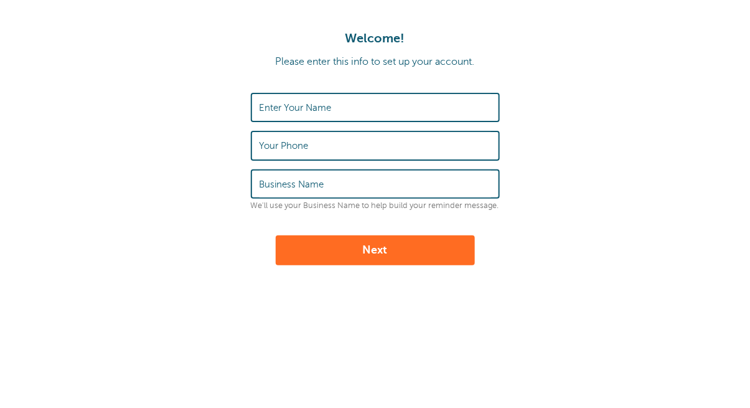
click at [366, 98] on input "Enter Your Name" at bounding box center [376, 107] width 232 height 27
type input "[PERSON_NAME]"
type input "5083800706"
click at [364, 183] on input "Business Name" at bounding box center [376, 184] width 232 height 27
type input "personal use"
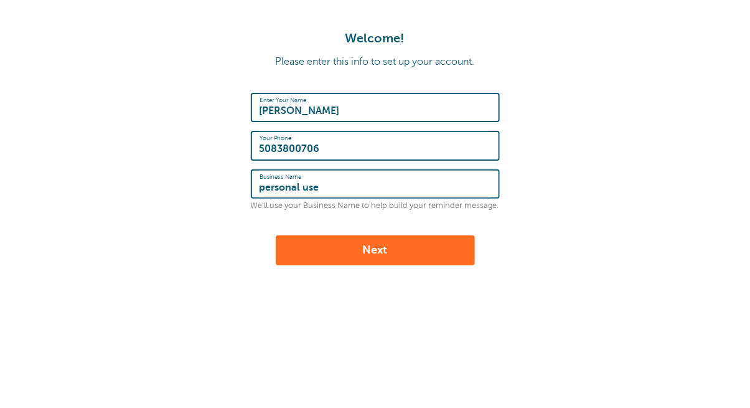
click at [378, 252] on button "Next" at bounding box center [375, 250] width 199 height 30
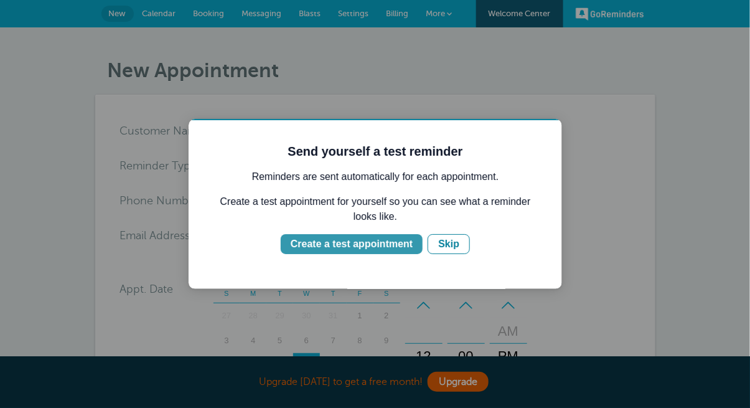
click at [371, 244] on div "Create a test appointment" at bounding box center [351, 243] width 122 height 15
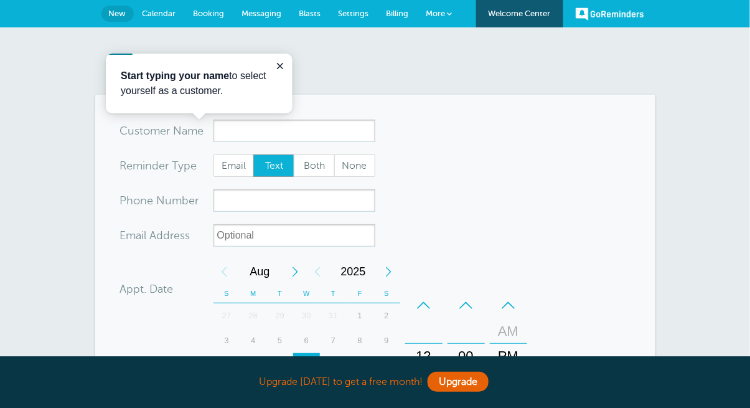
click at [395, 195] on form "You are creating a new customer. To use an existing customer select one from th…" at bounding box center [375, 375] width 511 height 511
click at [143, 13] on span "Calendar" at bounding box center [160, 13] width 34 height 9
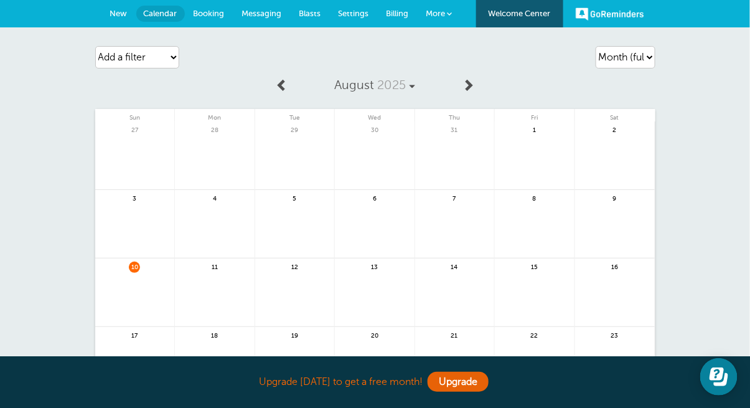
click at [426, 11] on span "More" at bounding box center [435, 13] width 19 height 9
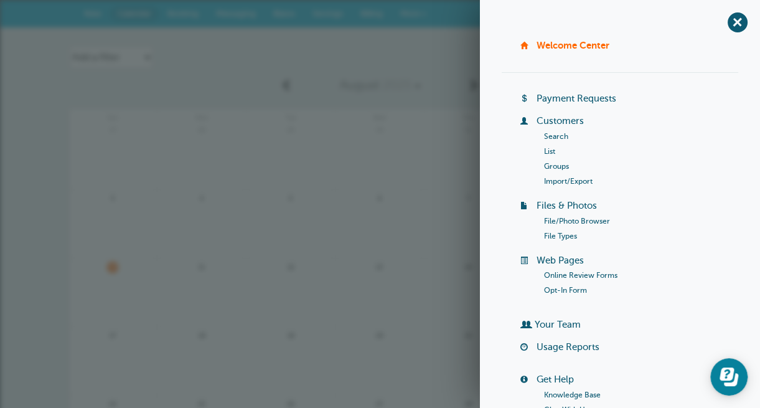
click at [565, 42] on link "Welcome Center" at bounding box center [573, 45] width 73 height 11
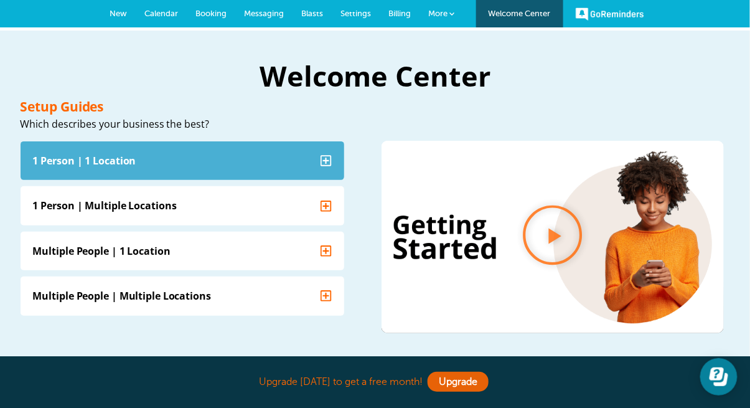
click at [246, 166] on summary "1 Person | 1 Location" at bounding box center [183, 160] width 324 height 39
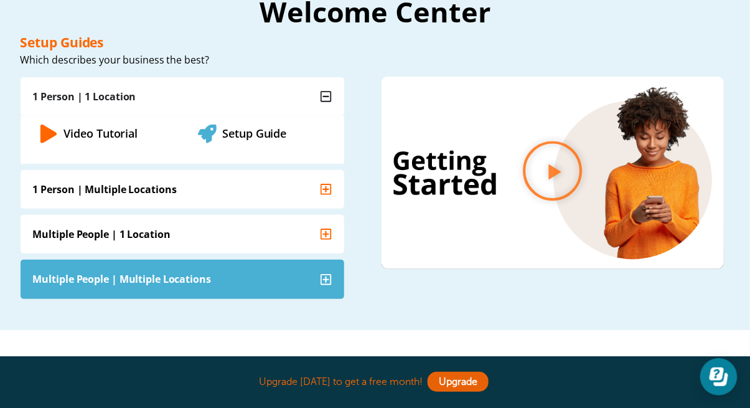
scroll to position [62, 0]
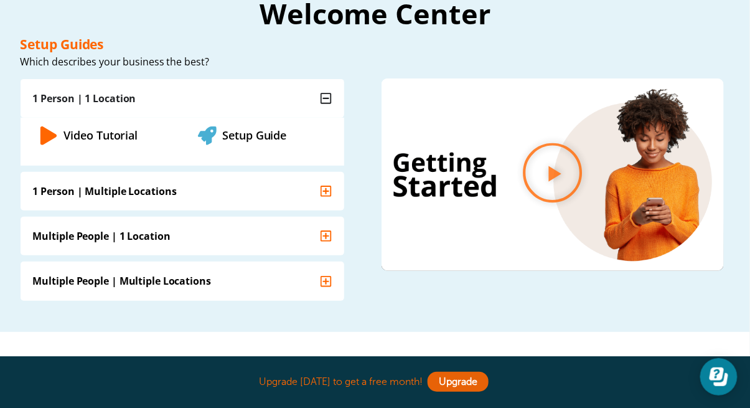
click at [260, 136] on link "Setup Guide" at bounding box center [255, 135] width 64 height 15
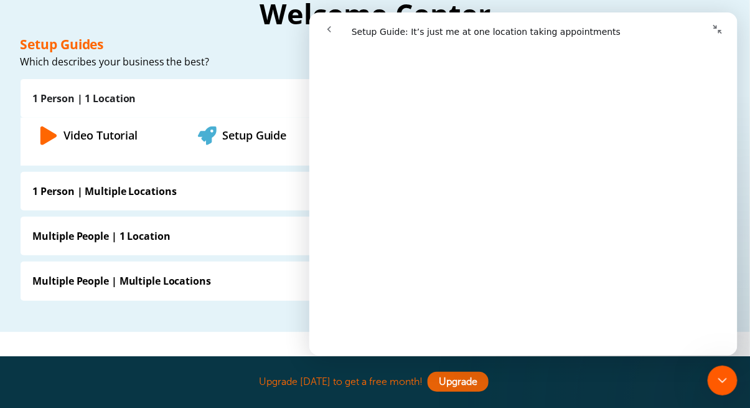
scroll to position [1121, 0]
click at [158, 22] on h2 "Welcome Center" at bounding box center [376, 13] width 710 height 28
click at [713, 29] on icon "Collapse window" at bounding box center [717, 29] width 10 height 10
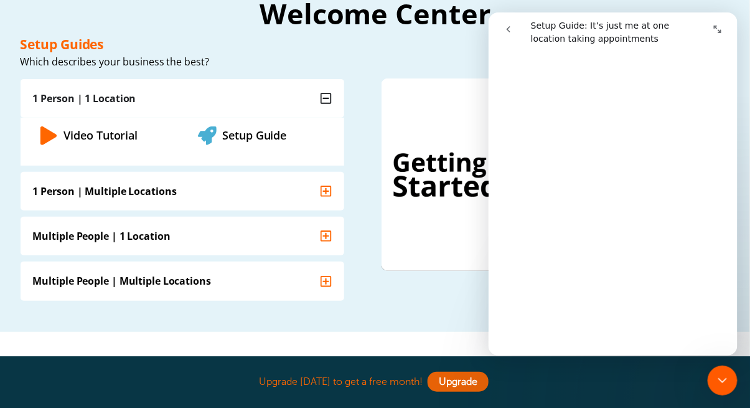
scroll to position [1136, 0]
click at [509, 32] on icon "go back" at bounding box center [508, 29] width 10 height 10
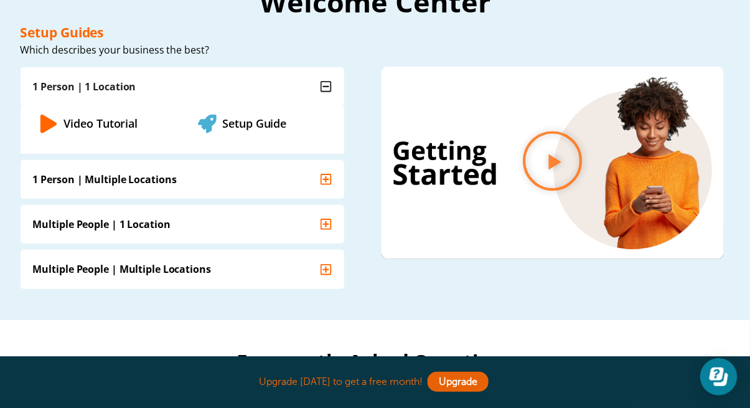
scroll to position [0, 0]
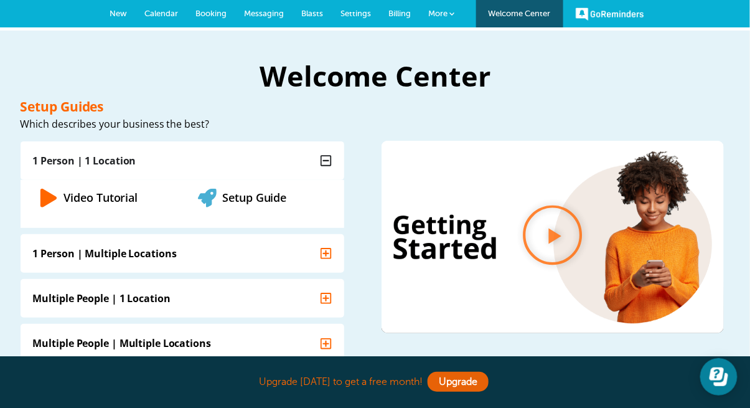
click at [341, 11] on span "Settings" at bounding box center [356, 13] width 31 height 9
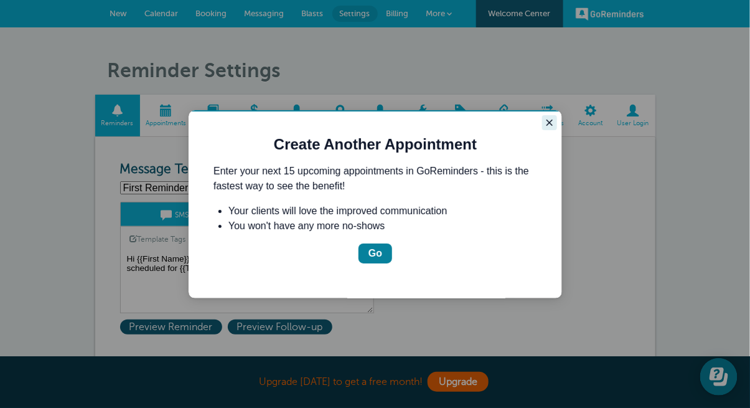
click at [550, 121] on icon "Close guide" at bounding box center [549, 122] width 6 height 6
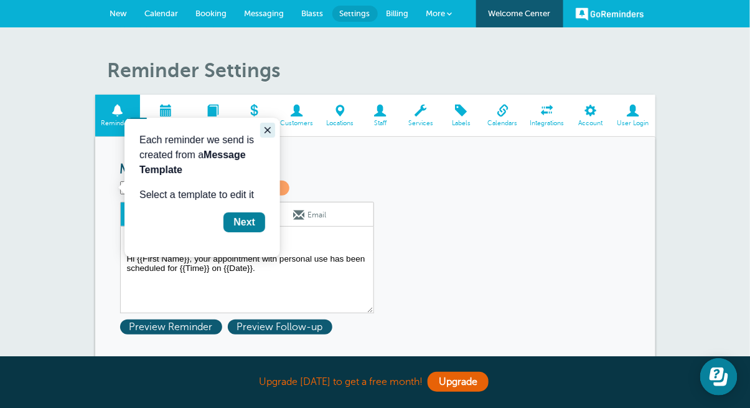
click at [272, 131] on button "Close guide" at bounding box center [267, 129] width 15 height 15
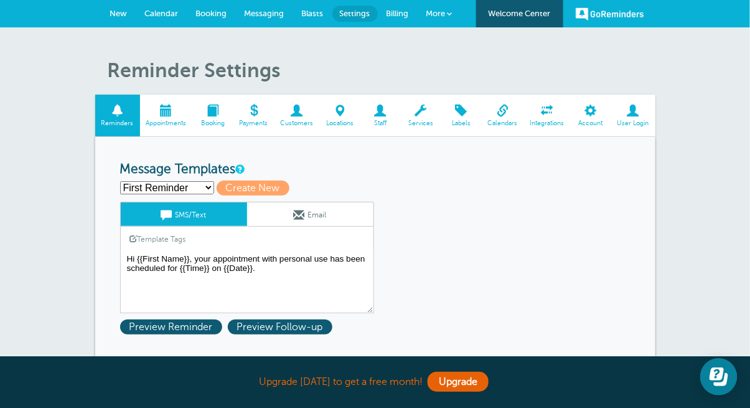
click at [140, 108] on span at bounding box center [166, 111] width 53 height 12
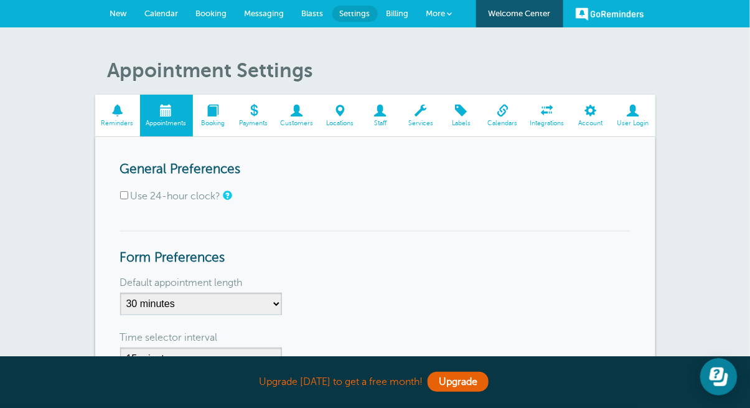
click at [95, 113] on span at bounding box center [117, 111] width 45 height 12
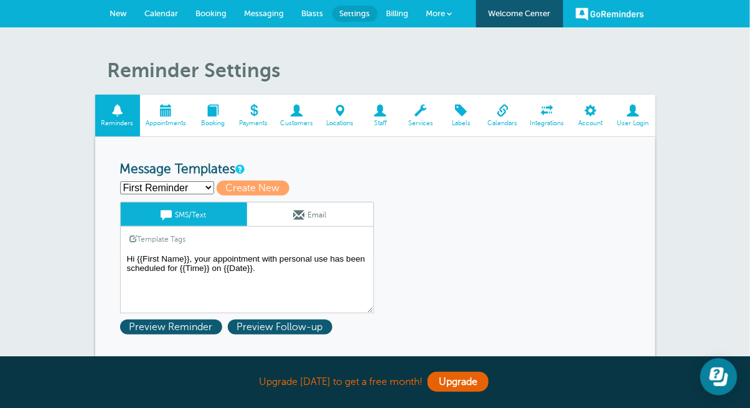
click at [426, 14] on span "More" at bounding box center [435, 13] width 19 height 9
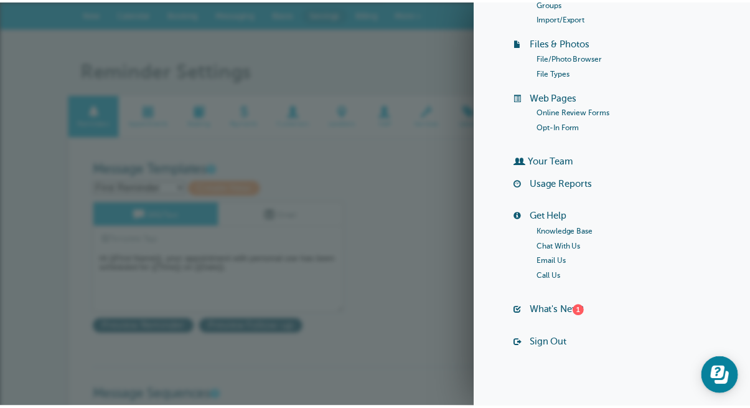
scroll to position [171, 0]
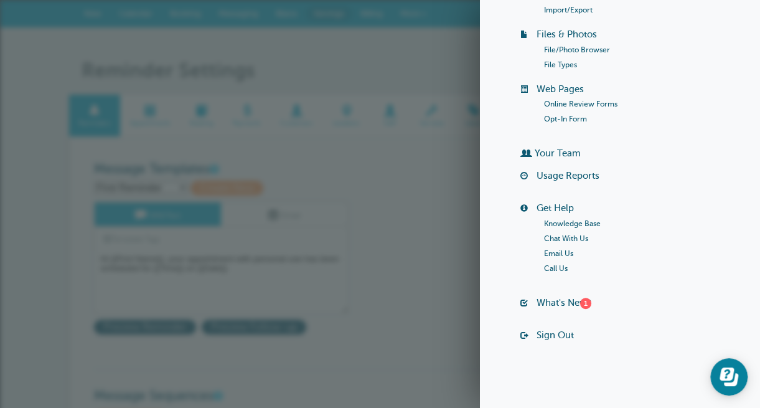
click at [537, 207] on link "Get Help" at bounding box center [555, 208] width 37 height 10
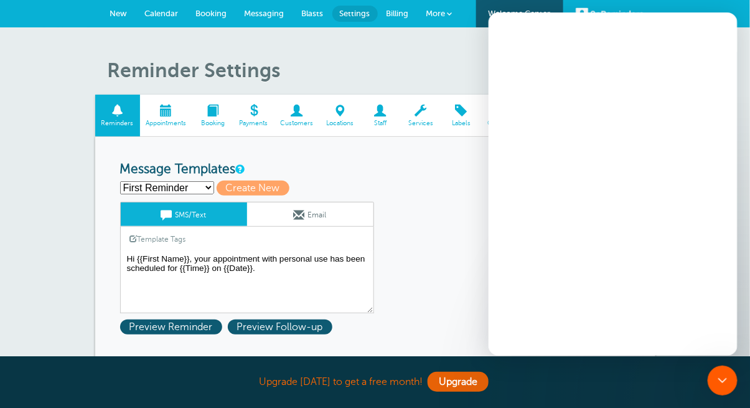
scroll to position [0, 0]
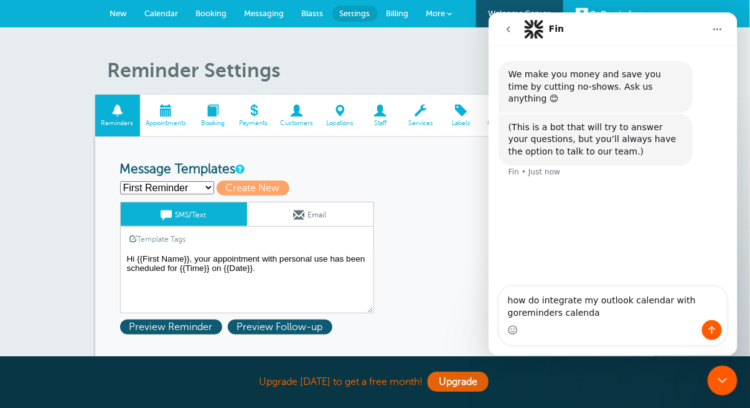
type textarea "how do integrate my outlook calendar with goreminders calendar"
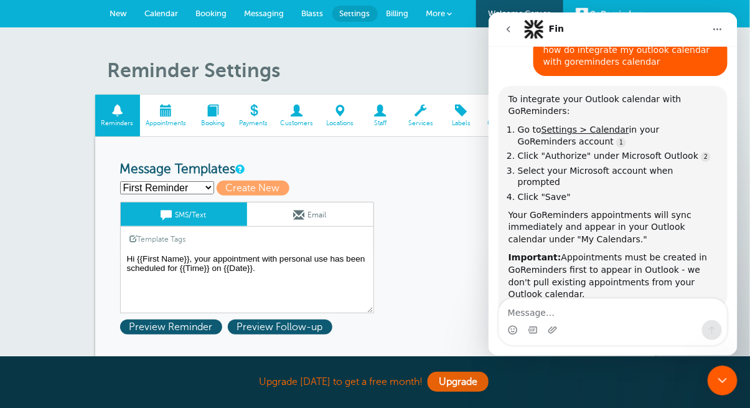
scroll to position [158, 0]
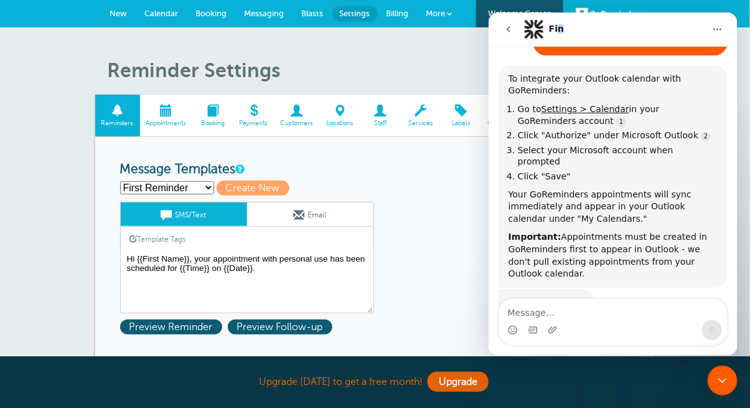
drag, startPoint x: 623, startPoint y: 22, endPoint x: 556, endPoint y: -2, distance: 70.9
click html "Fin We make you money and save you time by cutting no-shows. Ask us anything 😊 …"
click at [145, 14] on span "Calendar" at bounding box center [162, 13] width 34 height 9
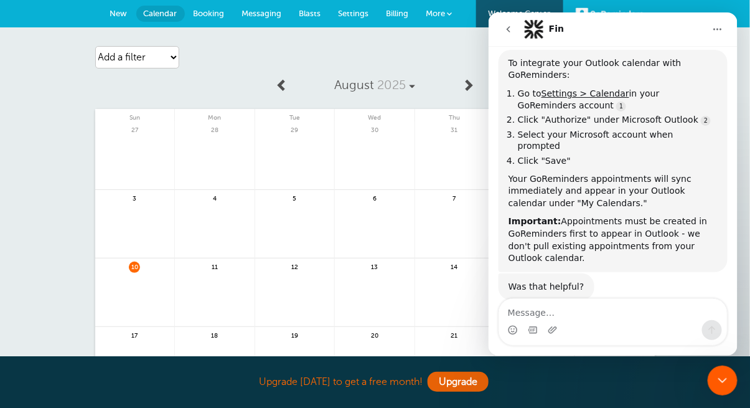
scroll to position [178, 0]
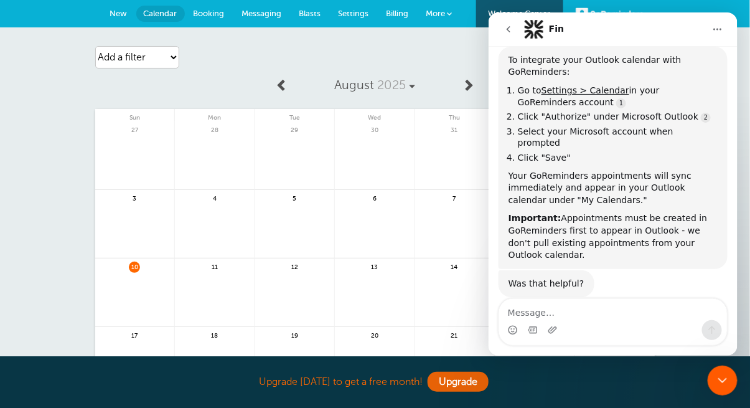
click at [506, 27] on icon "go back" at bounding box center [508, 29] width 10 height 10
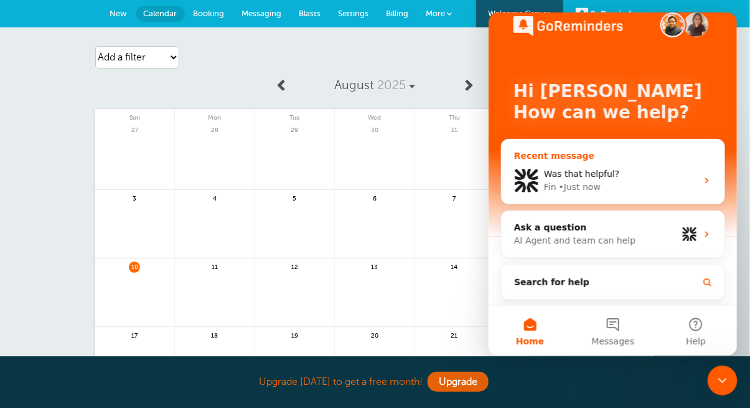
scroll to position [0, 0]
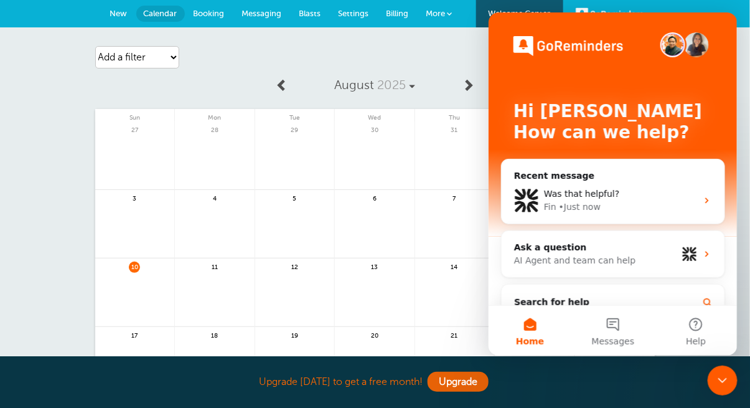
click at [656, 57] on select "Agenda Day Week Month (full view) Month (condensed)" at bounding box center [626, 57] width 60 height 22
click at [526, 70] on div "Hi JAMES 👋 How can we help?" at bounding box center [613, 124] width 224 height 224
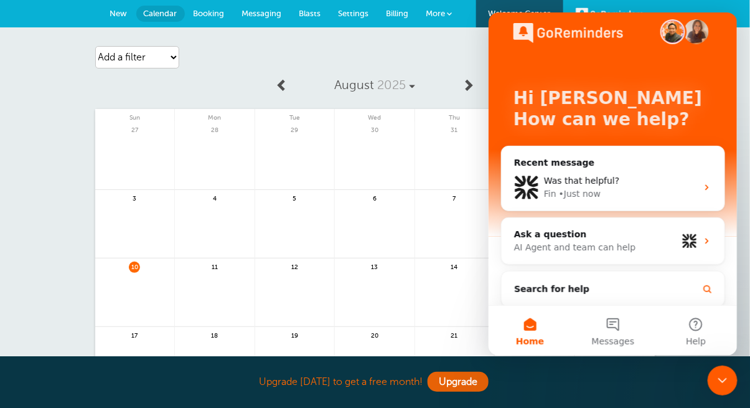
scroll to position [20, 0]
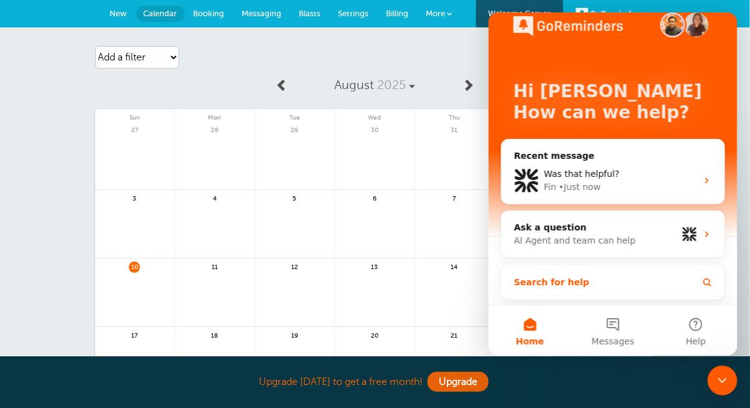
click at [533, 282] on span "Search for help" at bounding box center [551, 281] width 75 height 13
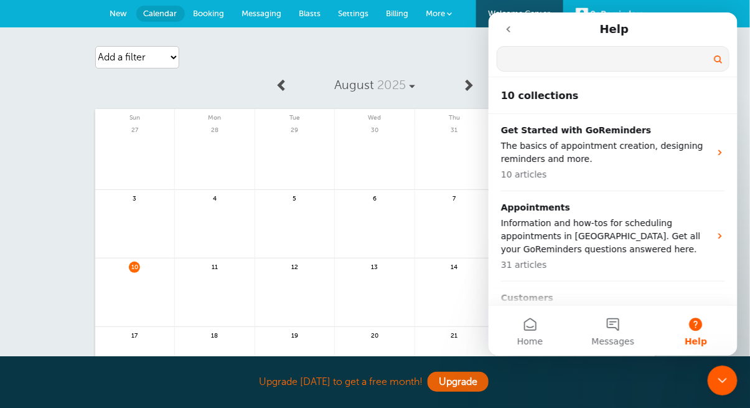
scroll to position [0, 0]
click at [593, 63] on input "Search for help" at bounding box center [613, 58] width 232 height 24
click at [565, 64] on input "Search for help" at bounding box center [612, 57] width 233 height 24
paste input "How do I integrate my Outlook calendar in the Go Reminders app"
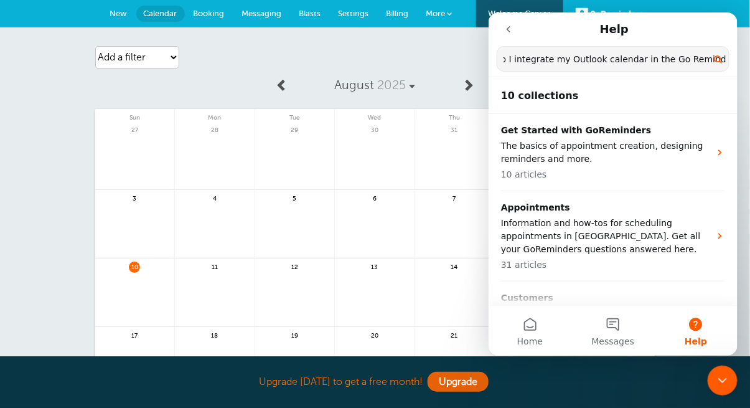
click at [565, 65] on input "How do I integrate my Outlook calendar in the Go Reminders app" at bounding box center [613, 58] width 232 height 24
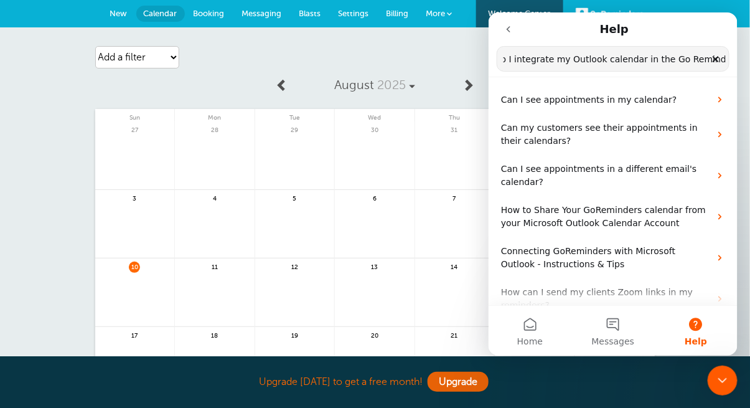
type input "How do I integrate my Outlook calendar in the Go Reminders app"
click at [504, 31] on icon "go back" at bounding box center [508, 29] width 10 height 10
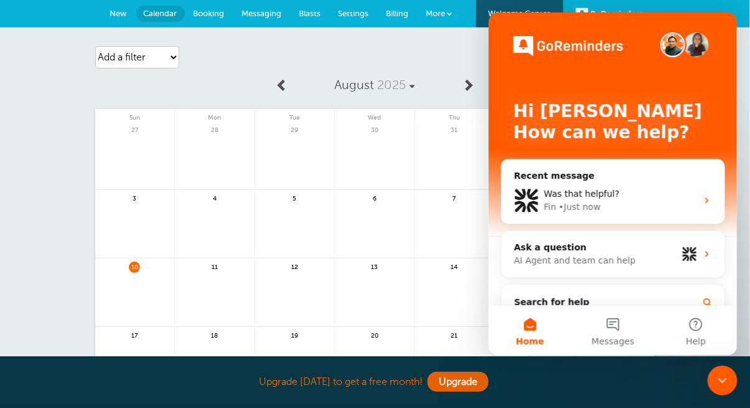
click at [511, 31] on div "Hi JAMES 👋 How can we help?" at bounding box center [613, 124] width 224 height 224
click at [547, 252] on div "Ask a question" at bounding box center [595, 246] width 163 height 13
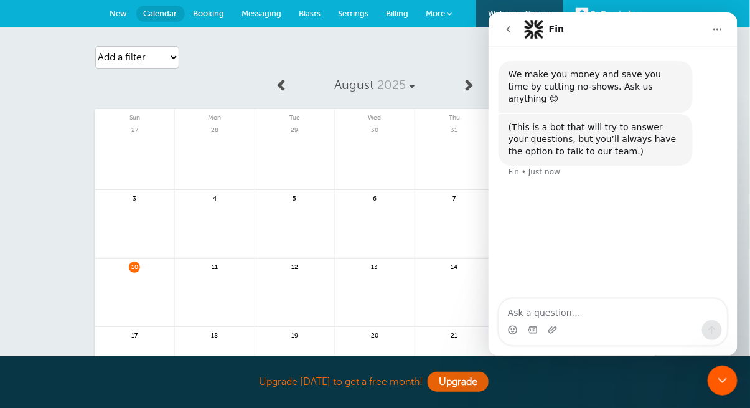
click at [555, 312] on textarea "Ask a question…" at bounding box center [613, 308] width 228 height 21
type textarea "How do I integrate my Outlook calendar in the Go Reminders app"
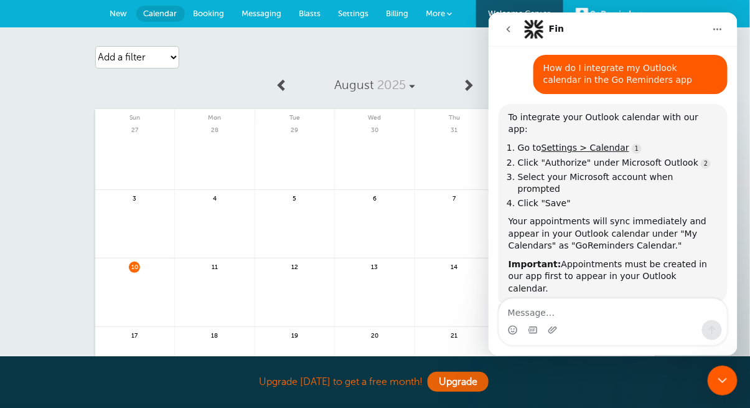
scroll to position [130, 0]
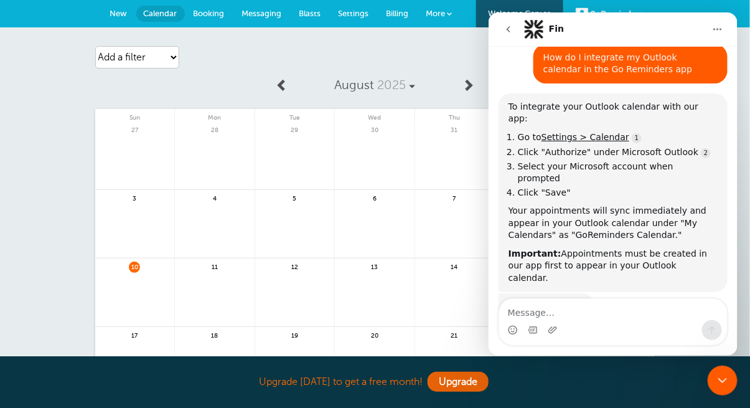
click at [167, 70] on div "Add a filter Customer Search Appointment Status Payment Status Clear filters" at bounding box center [184, 57] width 179 height 35
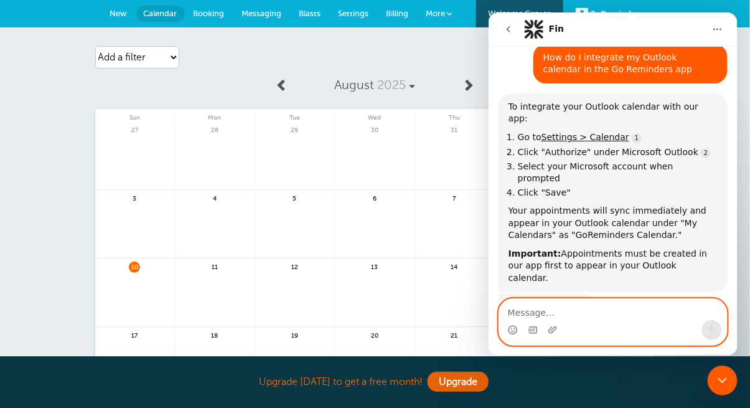
click at [528, 317] on textarea "Message…" at bounding box center [613, 308] width 228 height 21
type textarea "no"
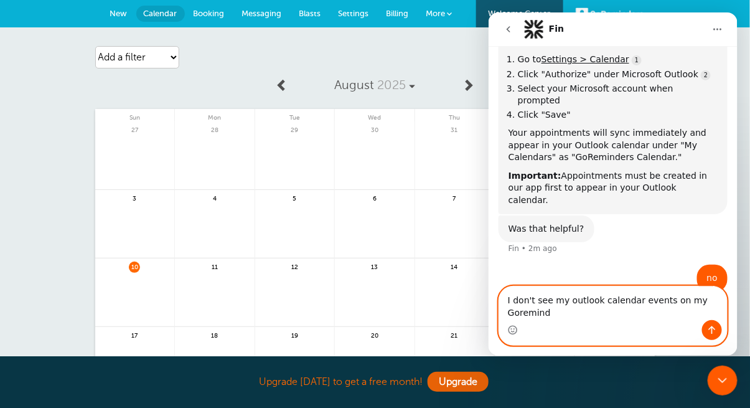
scroll to position [220, 0]
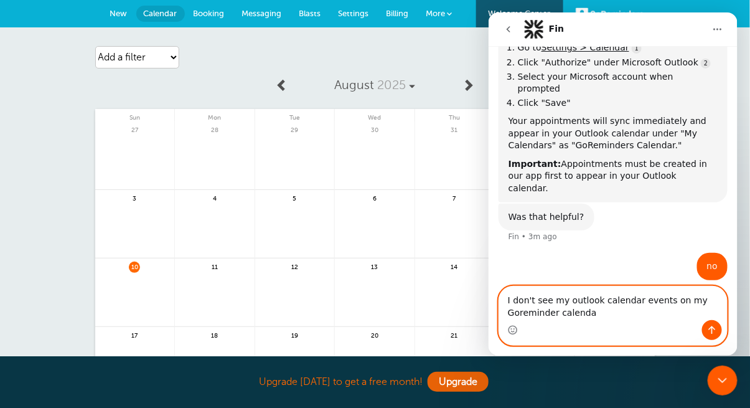
type textarea "I don't see my outlook calendar events on my Goreminder calendar"
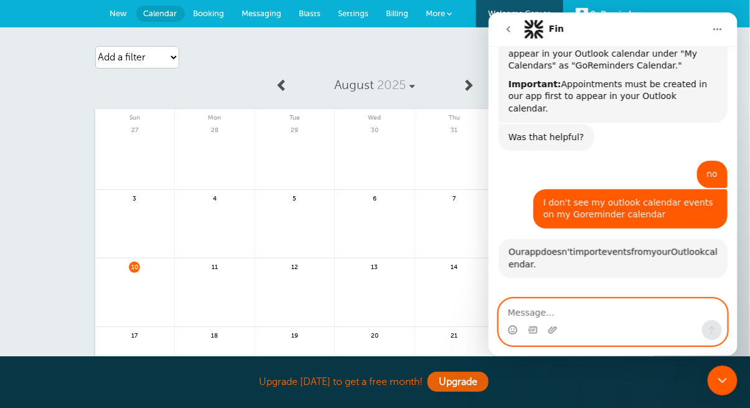
scroll to position [398, 0]
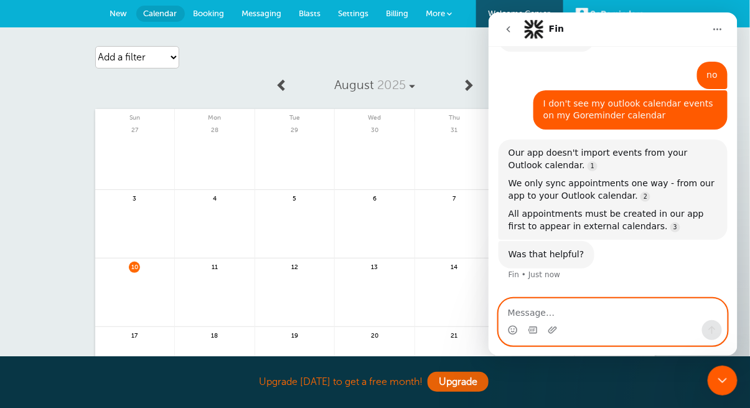
click at [560, 311] on textarea "Message…" at bounding box center [613, 308] width 228 height 21
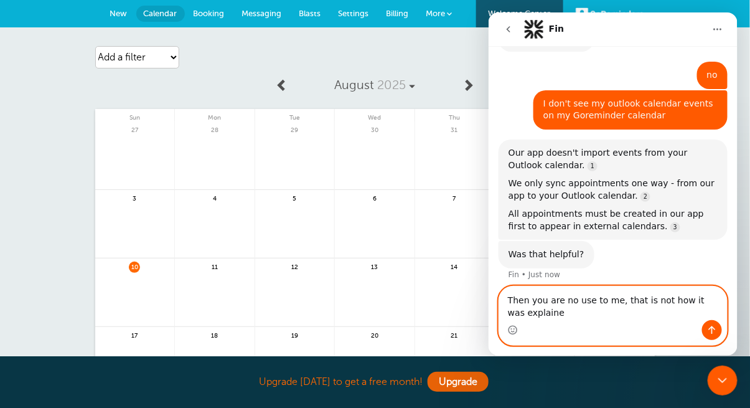
scroll to position [385, 0]
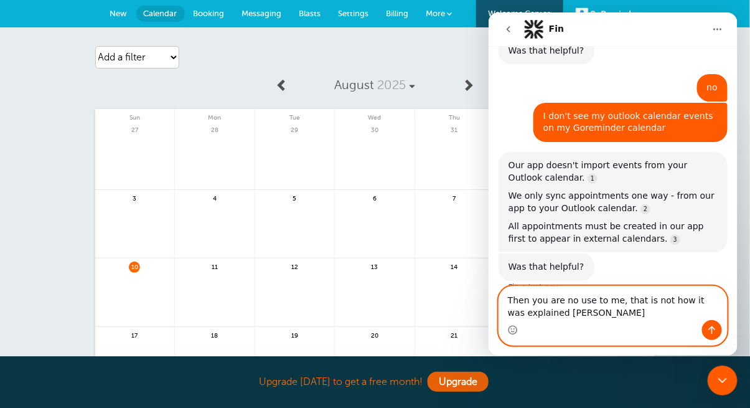
type textarea "Then you are no use to me, that is not how it was explained online"
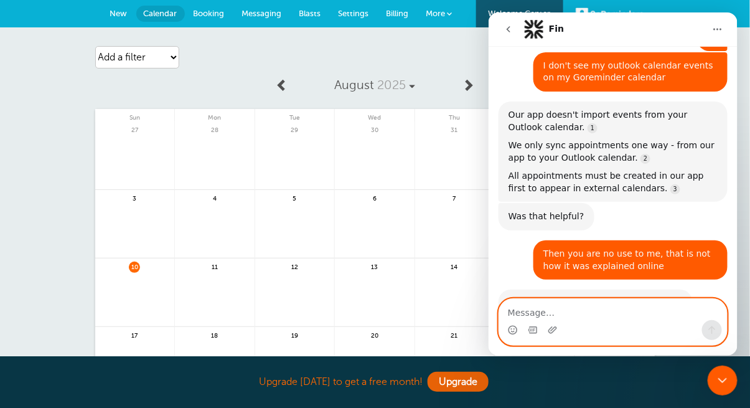
scroll to position [494, 0]
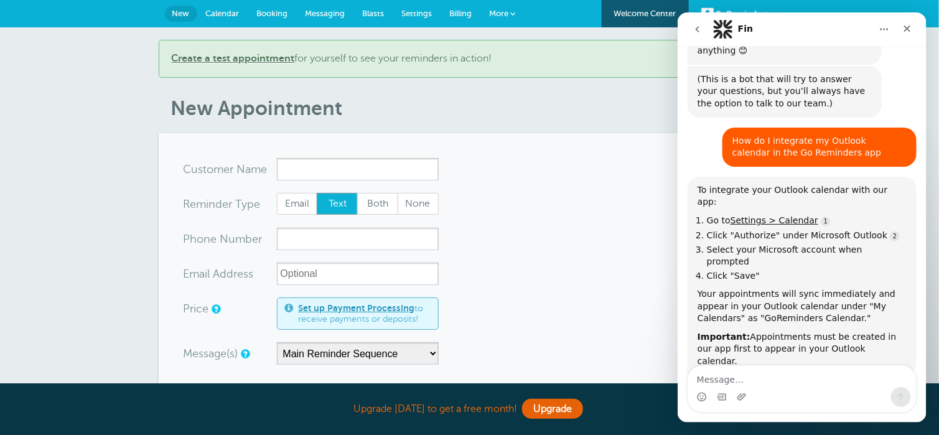
scroll to position [62, 0]
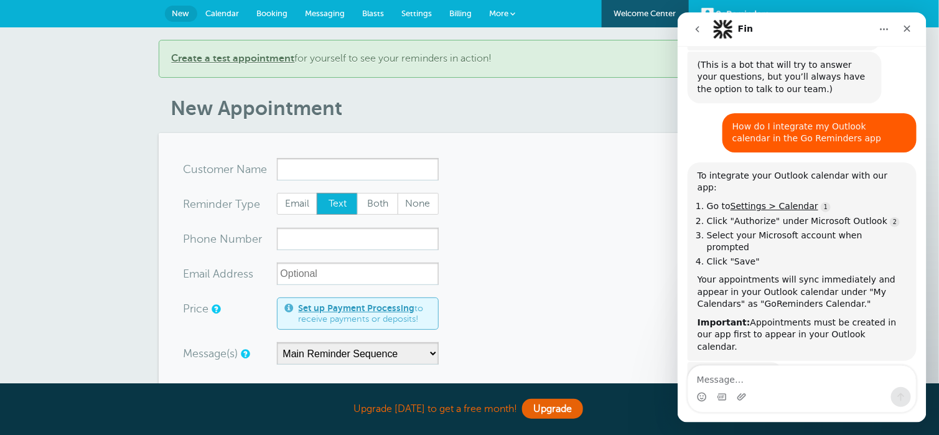
click at [711, 9] on link "GoReminders" at bounding box center [736, 13] width 68 height 27
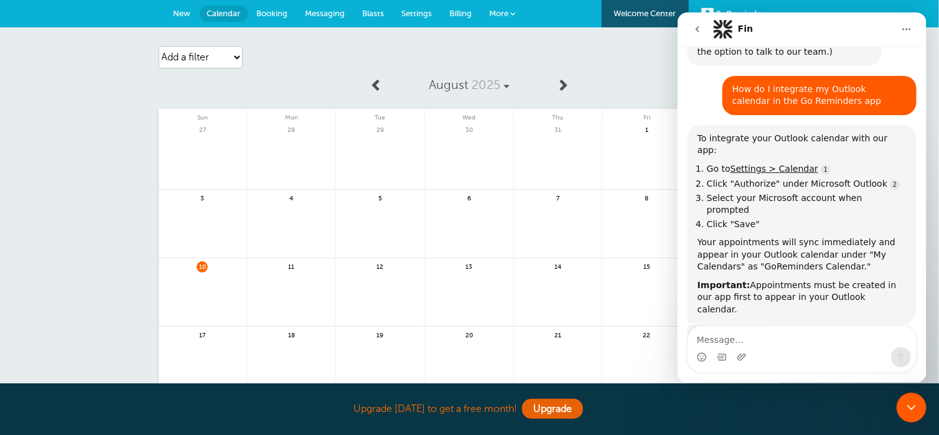
scroll to position [103, 0]
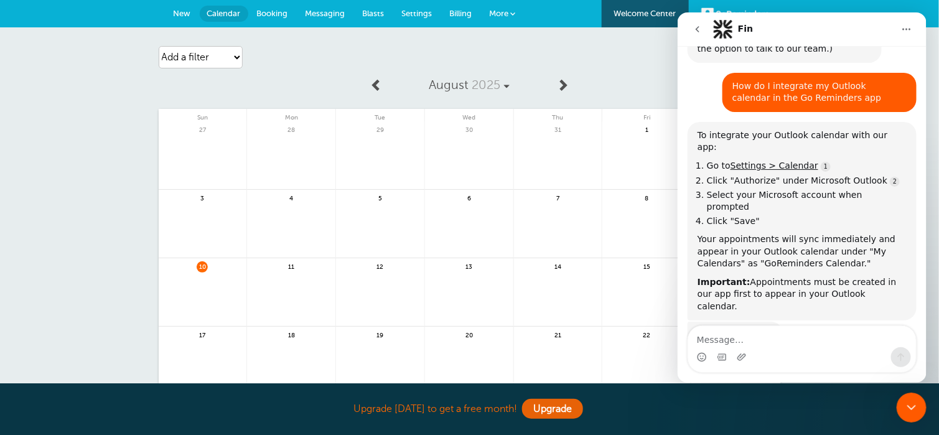
click at [693, 28] on icon "go back" at bounding box center [697, 29] width 10 height 10
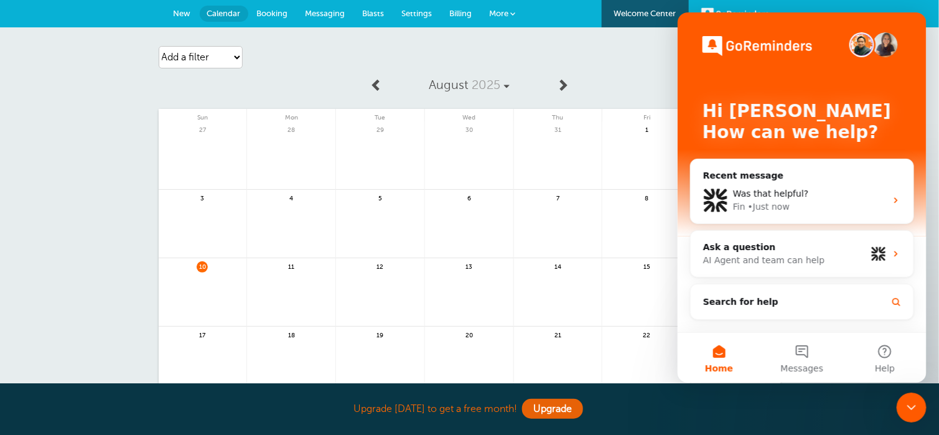
scroll to position [0, 0]
click at [901, 407] on div "Close Intercom Messenger" at bounding box center [911, 407] width 30 height 30
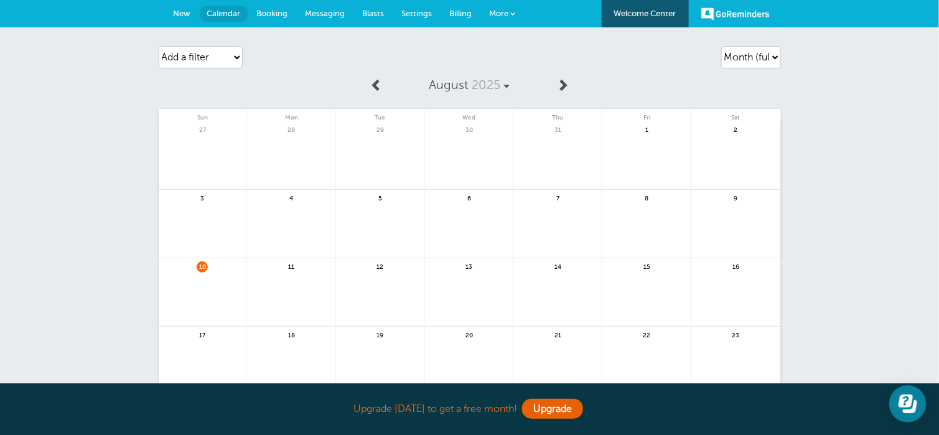
click at [723, 13] on link "GoReminders" at bounding box center [736, 13] width 68 height 27
click at [407, 11] on span "Settings" at bounding box center [417, 13] width 31 height 9
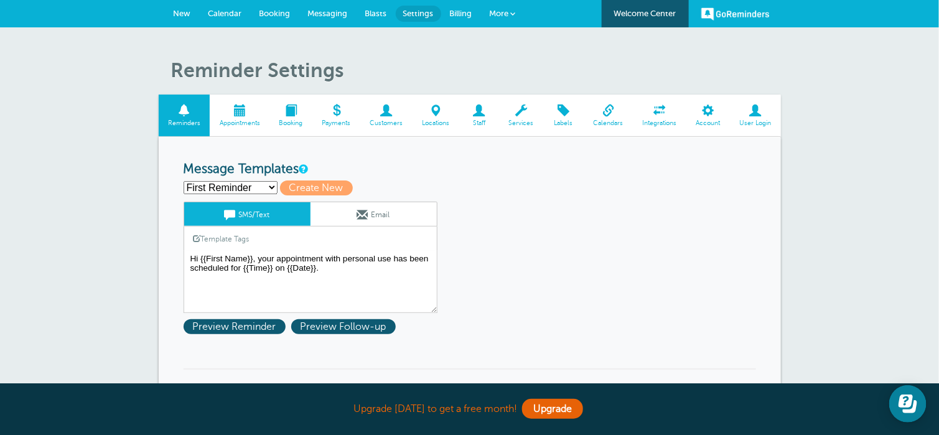
click at [614, 115] on span at bounding box center [608, 111] width 49 height 12
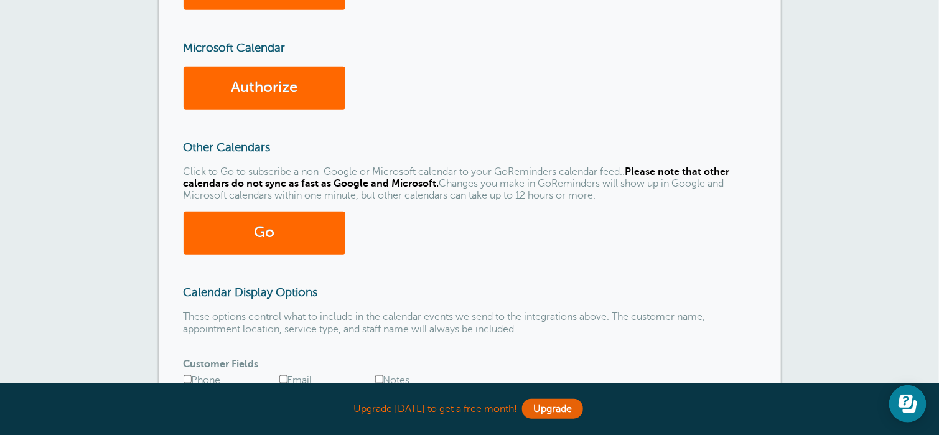
scroll to position [237, 0]
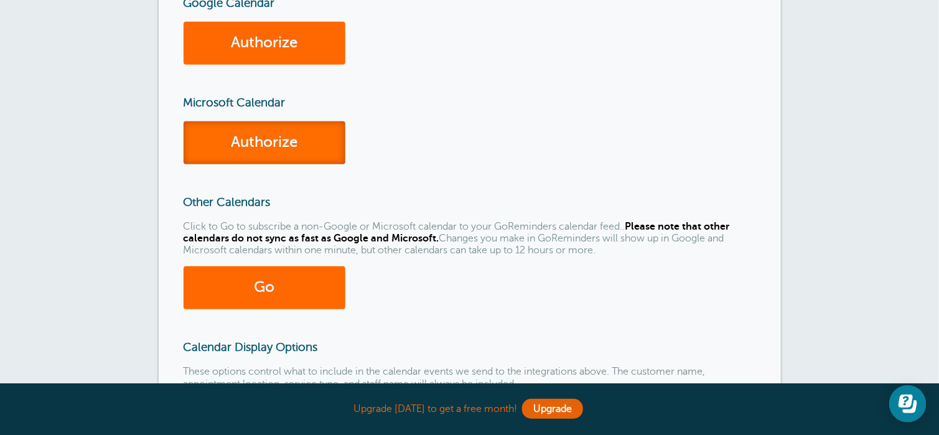
click at [250, 152] on link "Authorize" at bounding box center [265, 142] width 162 height 43
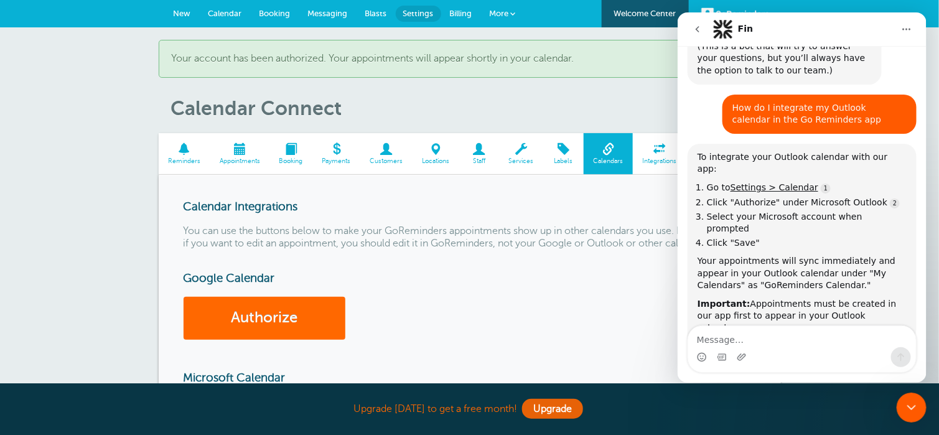
scroll to position [103, 0]
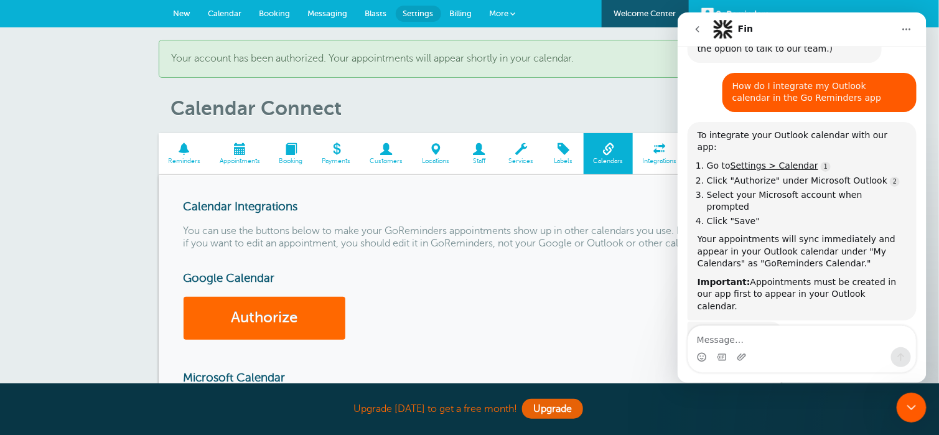
click at [232, 9] on span "Calendar" at bounding box center [226, 13] width 34 height 9
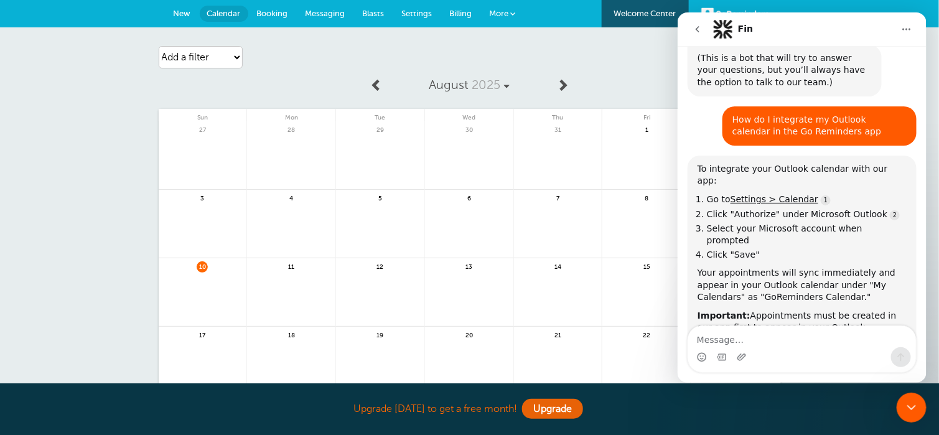
scroll to position [103, 0]
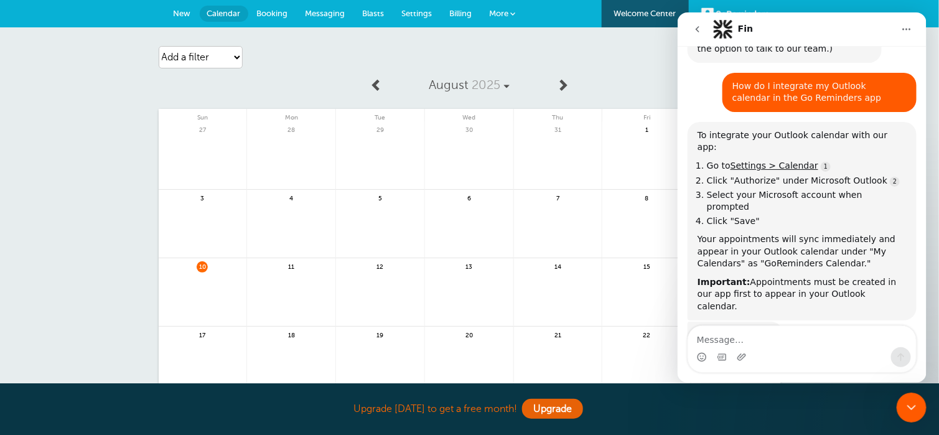
click at [906, 407] on icon "Close Intercom Messenger" at bounding box center [911, 407] width 15 height 15
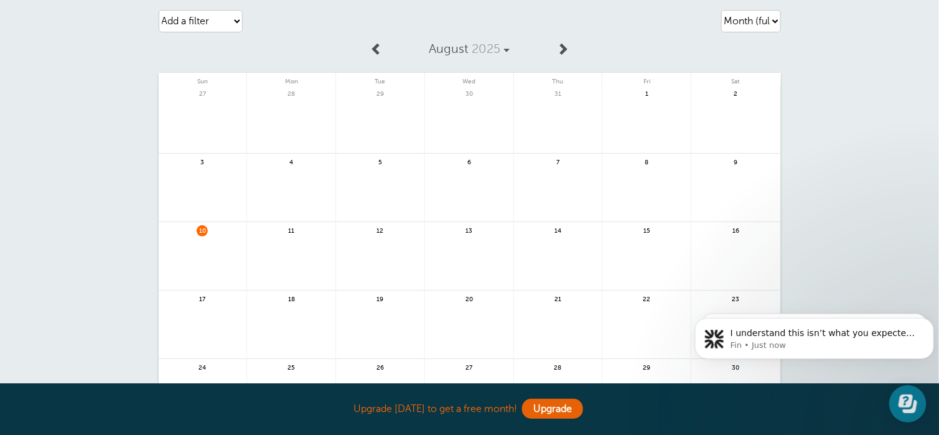
scroll to position [2, 0]
